Goal: Information Seeking & Learning: Learn about a topic

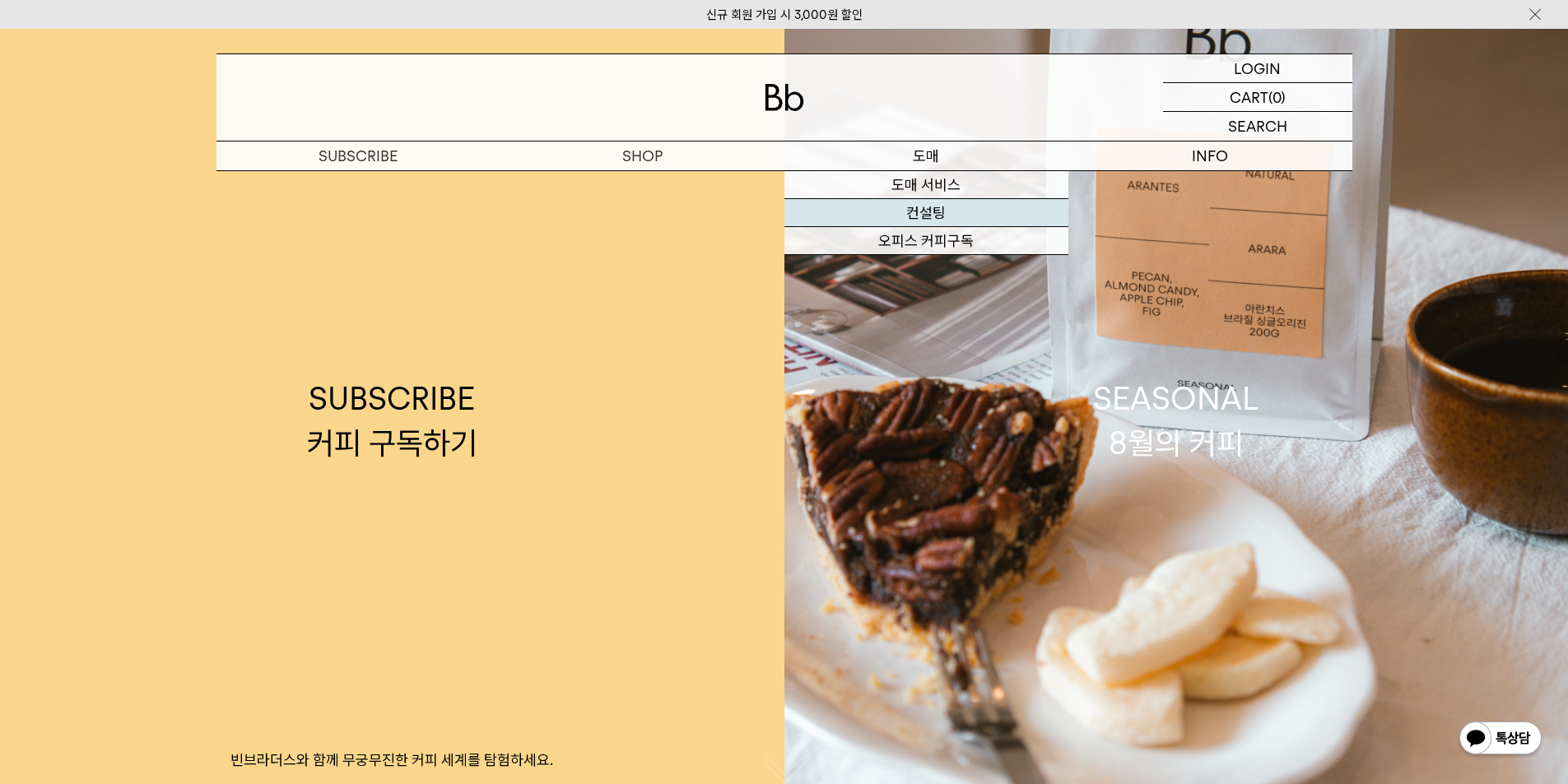
click at [864, 219] on link "컨설팅" at bounding box center [926, 214] width 284 height 28
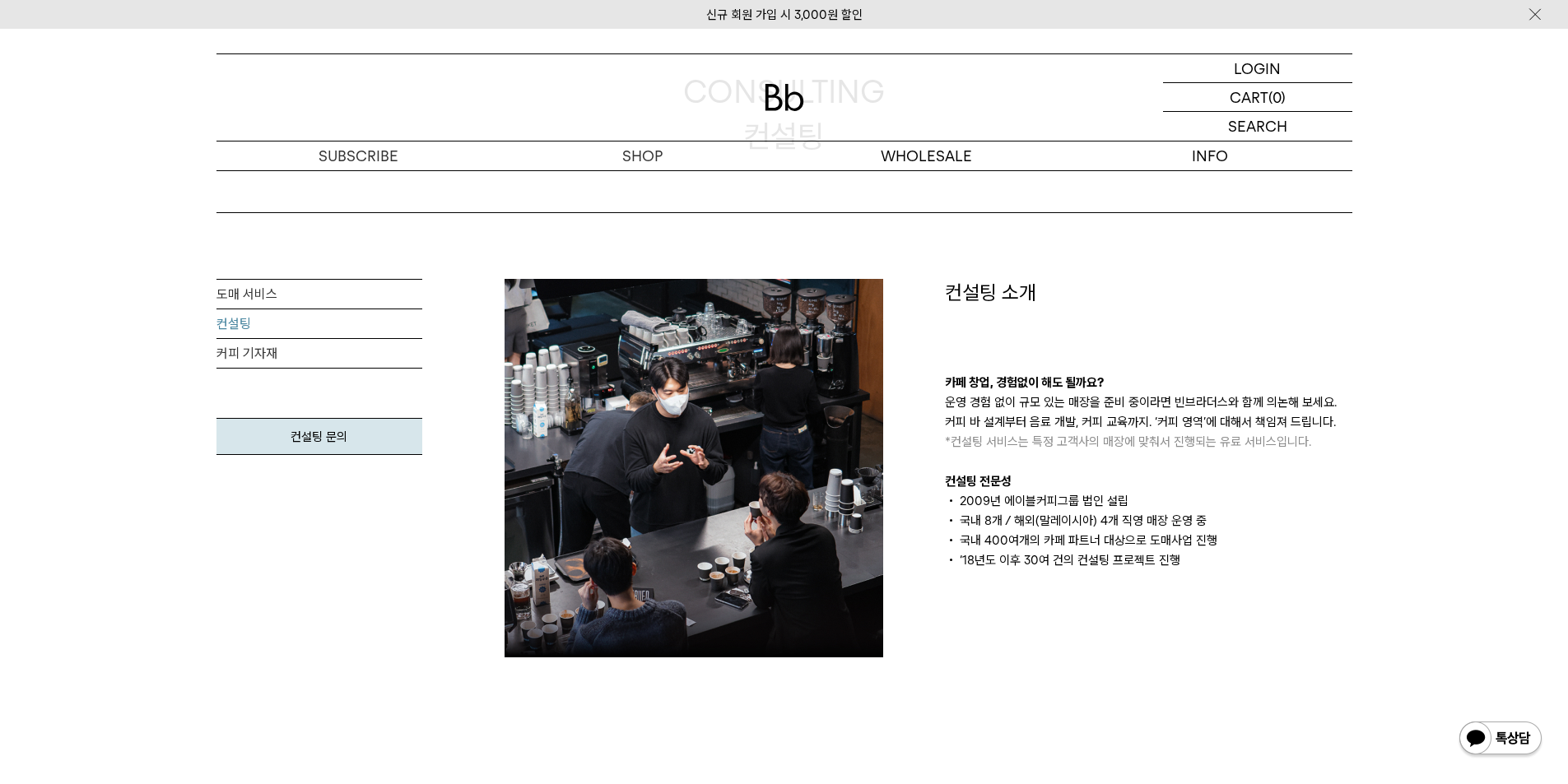
scroll to position [164, 0]
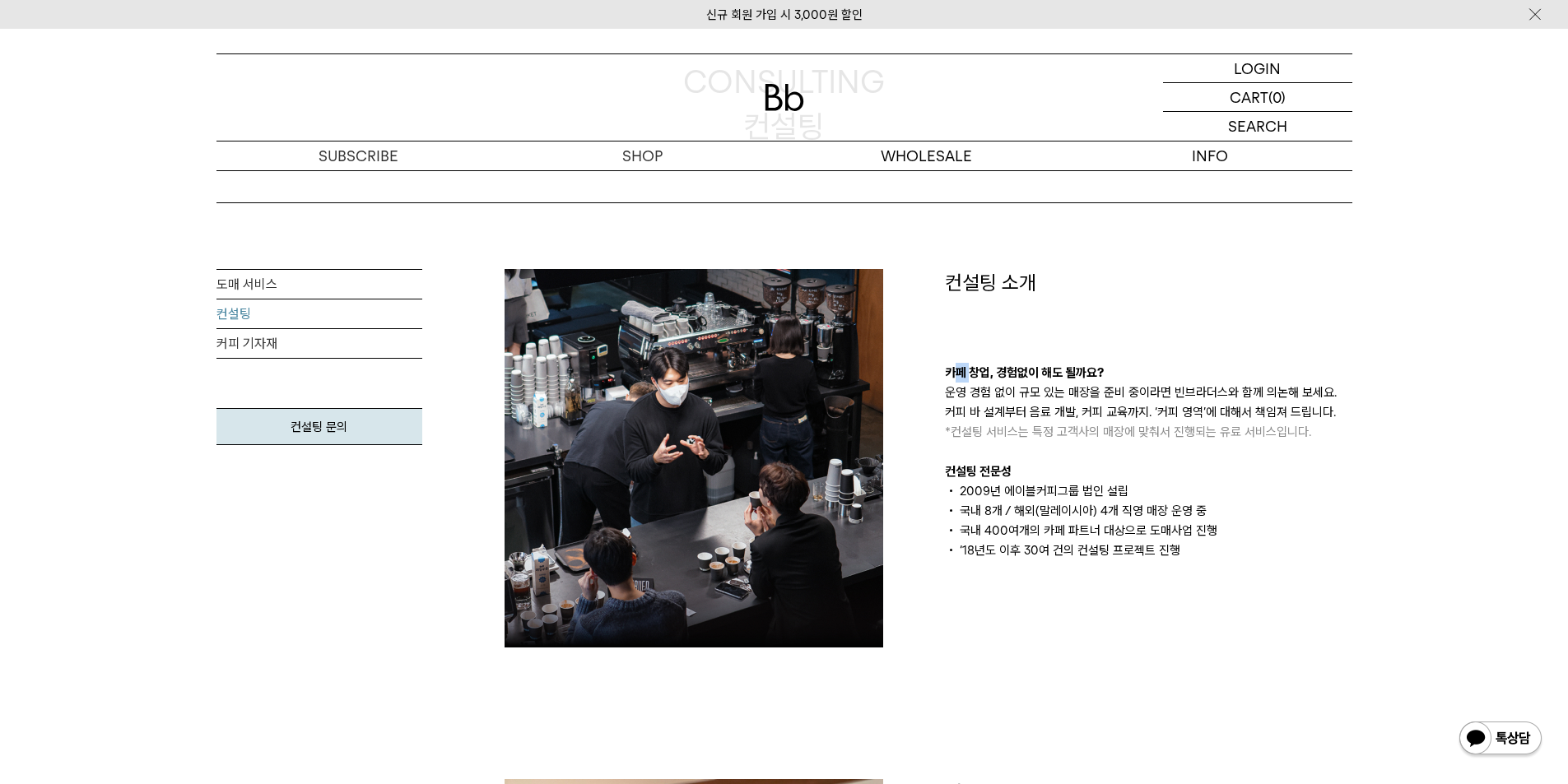
drag, startPoint x: 955, startPoint y: 374, endPoint x: 1007, endPoint y: 415, distance: 66.2
click at [980, 389] on div "카페 창업, 경험없이 해도 될까요? 운영 경험 없이 규모 있는 매장을 준비 중이라면 빈브라더스와 함께 의논해 보세요. 커피 바 설계부터 음료 …" at bounding box center [1148, 461] width 407 height 198
click at [1003, 411] on p "운영 경험 없이 규모 있는 매장을 준비 중이라면 빈브라더스와 함께 의논해 보세요. 커피 바 설계부터 음료 개발, 커피 교육까지. ‘커피 영역’…" at bounding box center [1148, 412] width 407 height 59
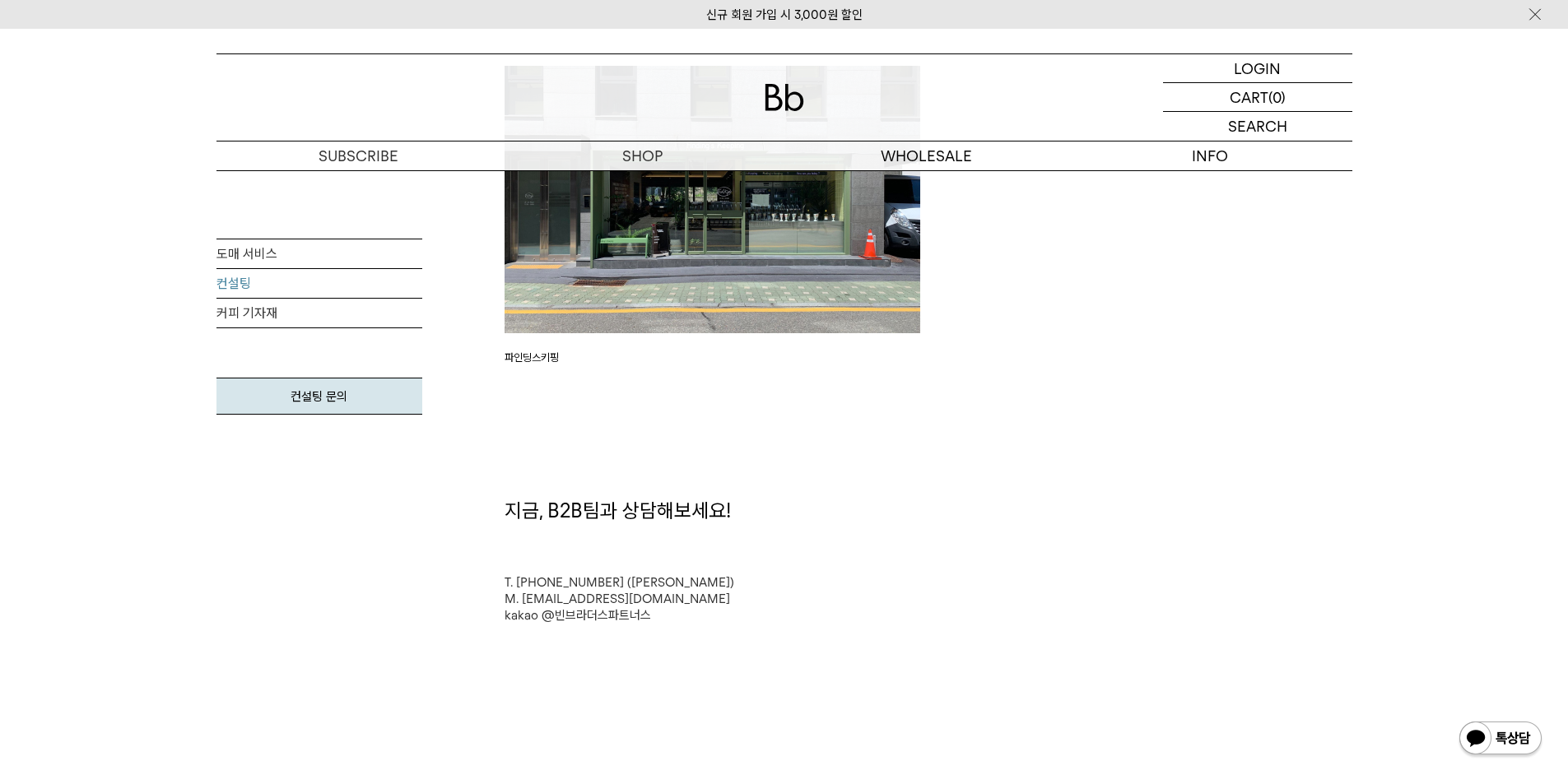
scroll to position [4279, 0]
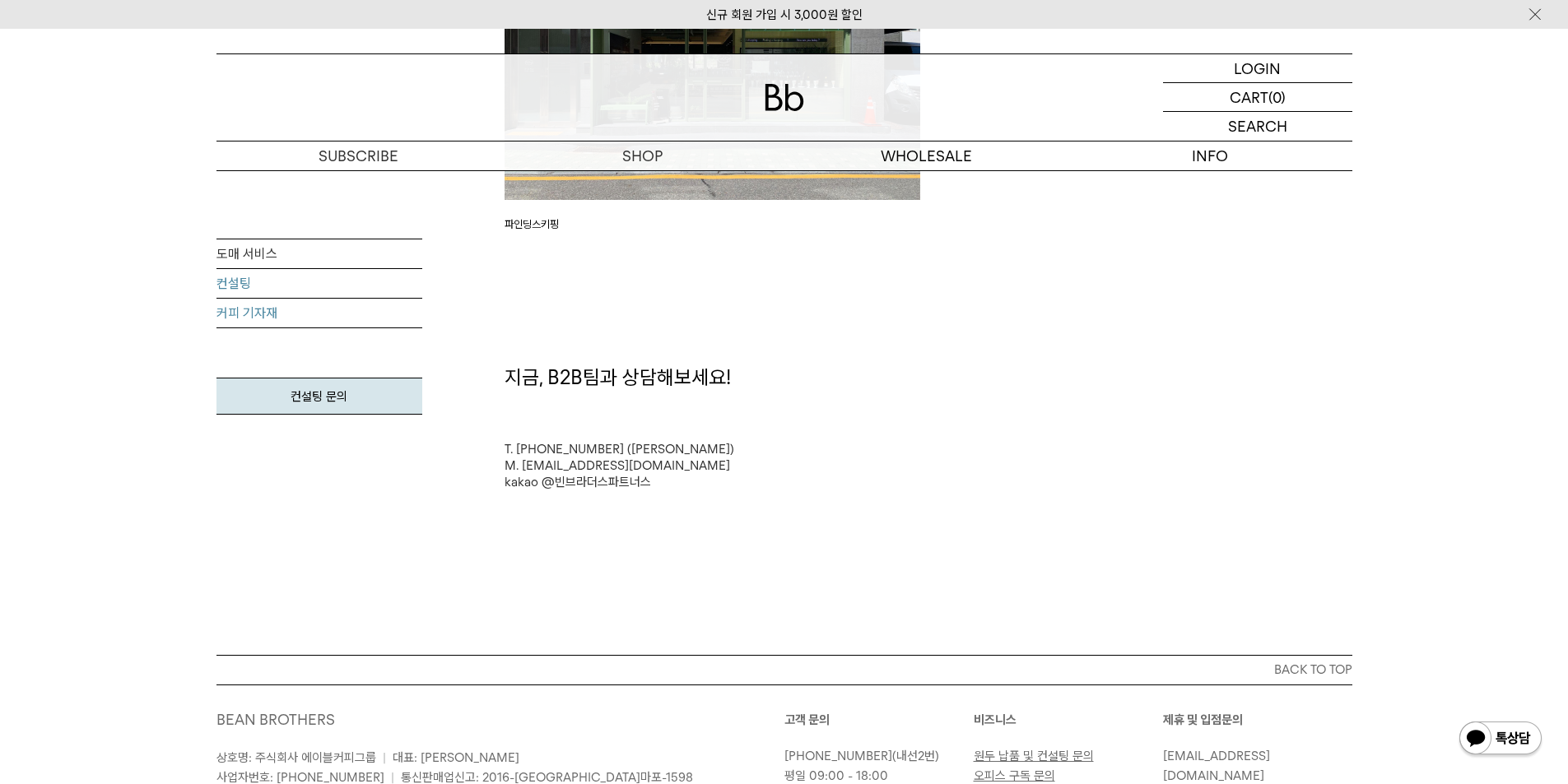
click at [357, 319] on link "커피 기자재" at bounding box center [319, 314] width 206 height 30
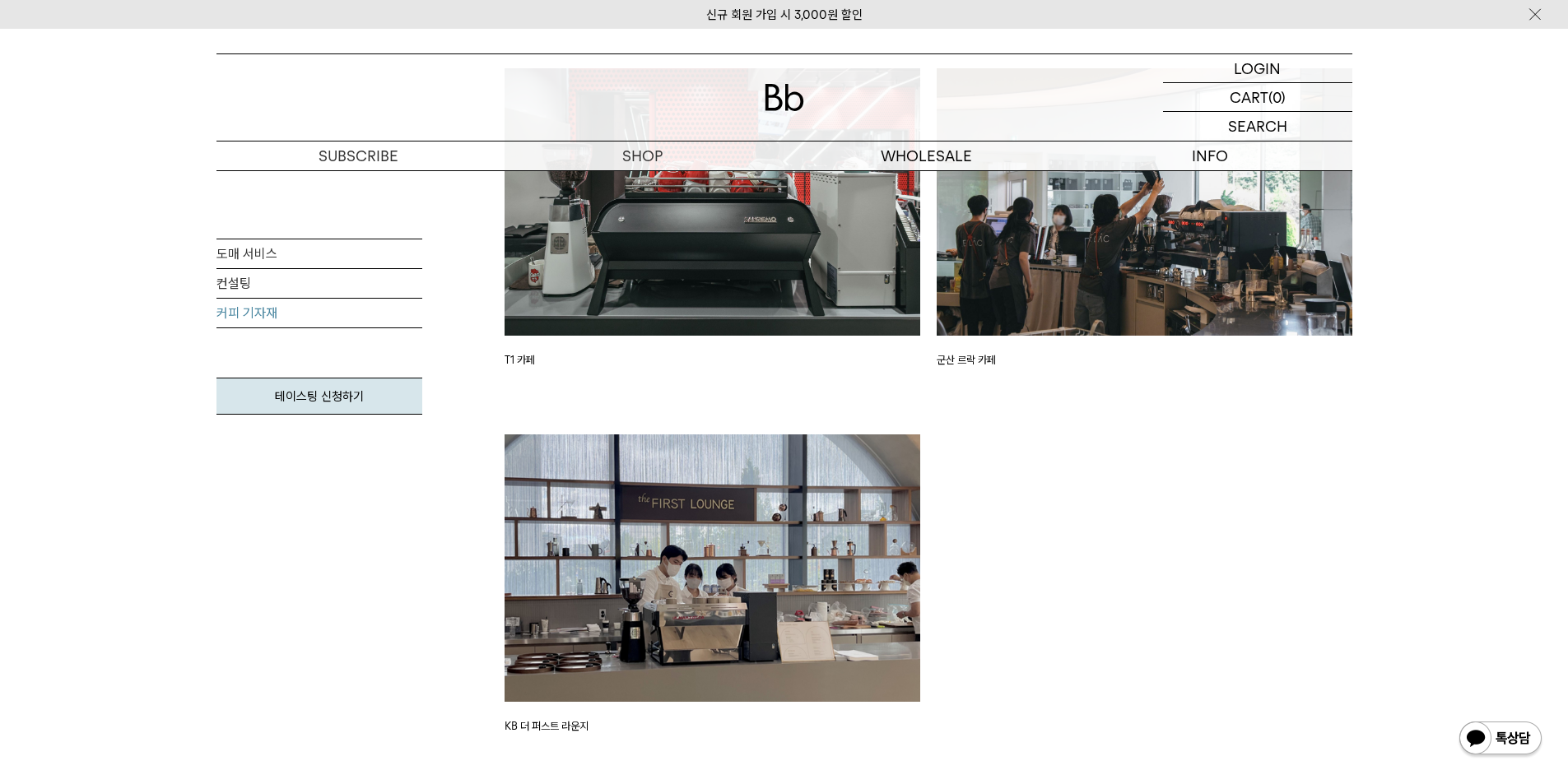
scroll to position [2634, 0]
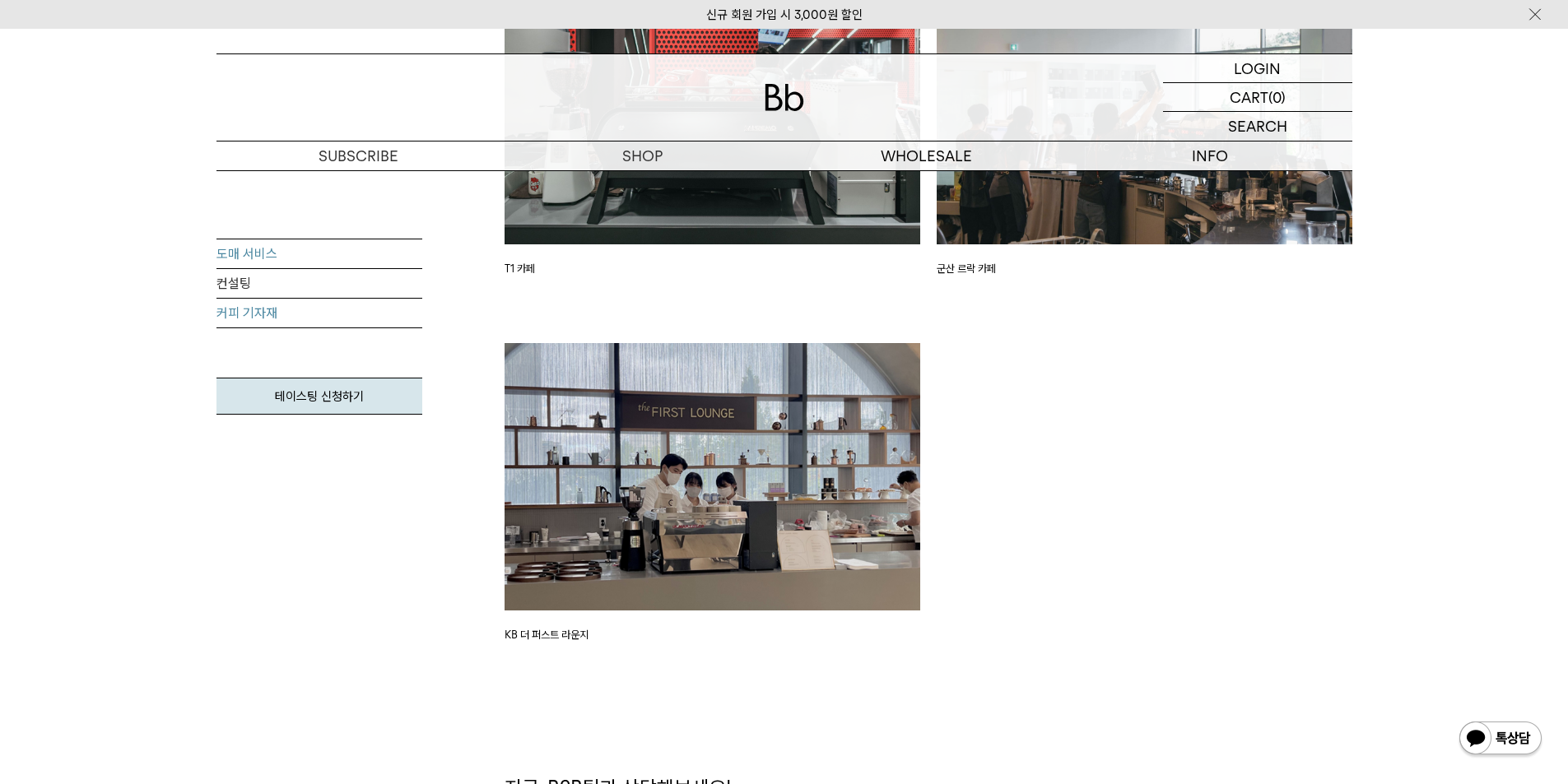
click at [327, 254] on link "도매 서비스" at bounding box center [319, 254] width 206 height 30
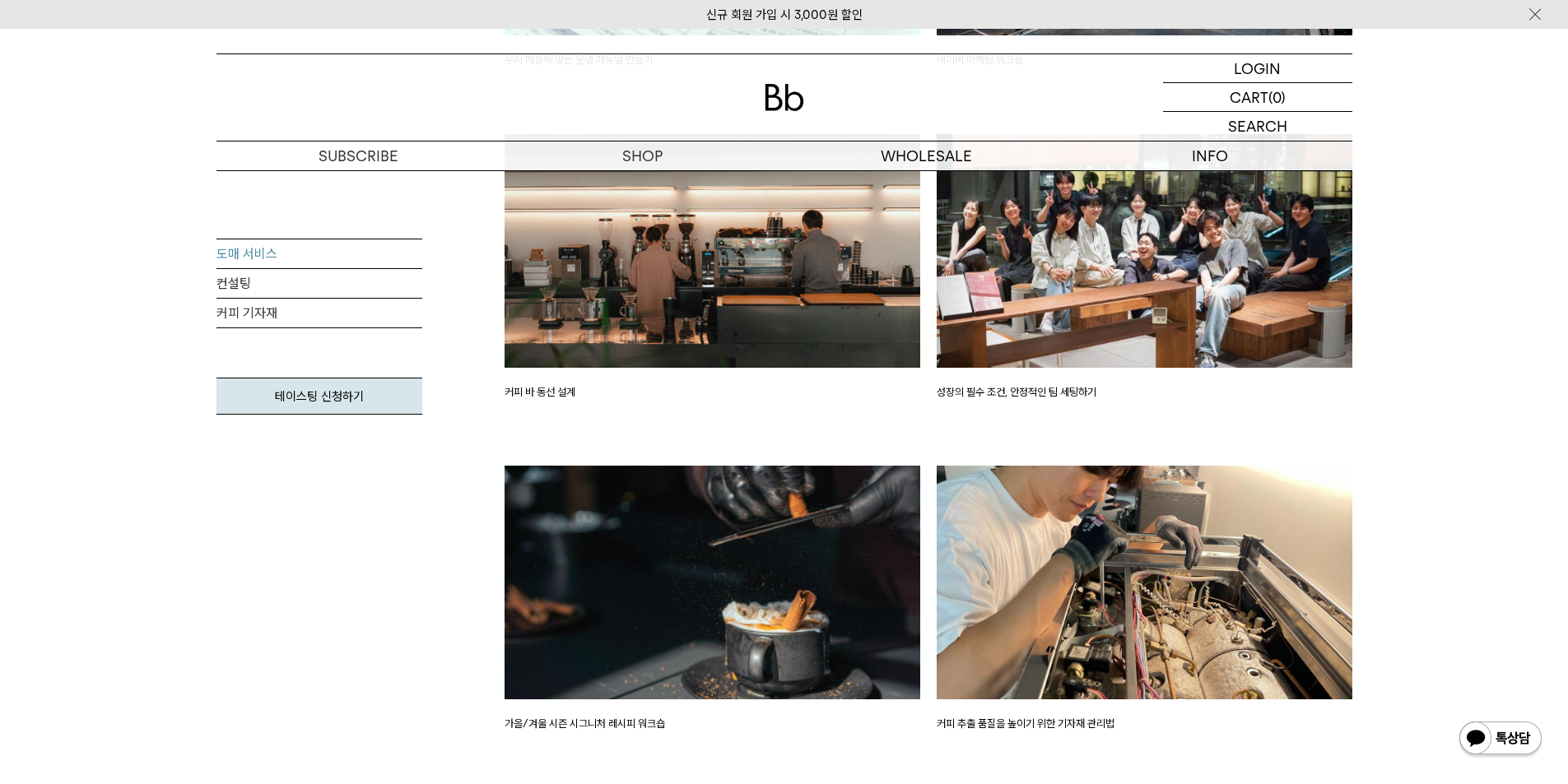
scroll to position [2469, 0]
